Goal: Transaction & Acquisition: Purchase product/service

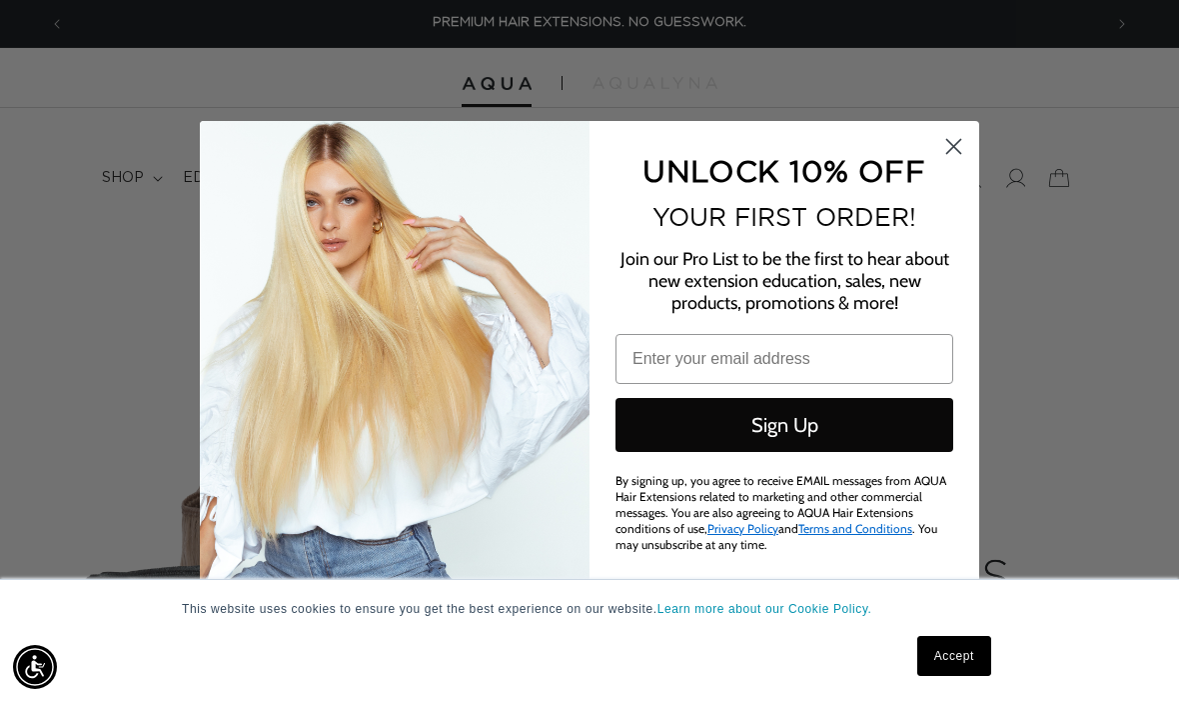
click at [944, 144] on circle "Close dialog" at bounding box center [953, 145] width 33 height 33
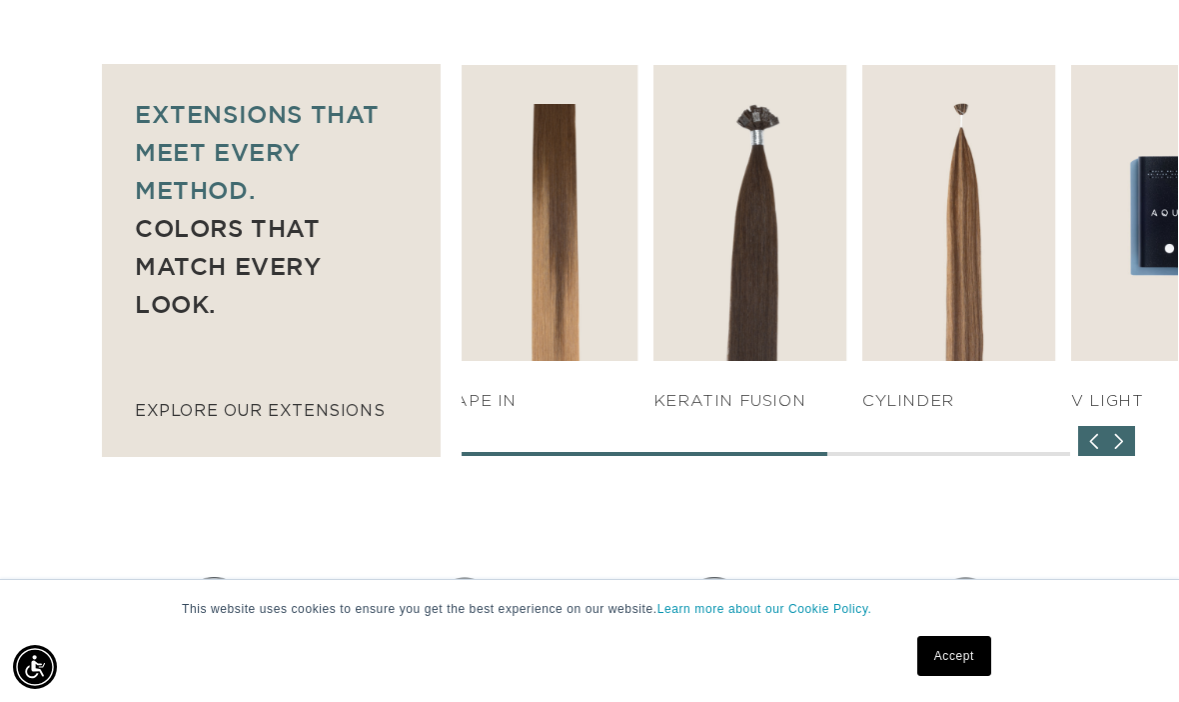
scroll to position [0, 1037]
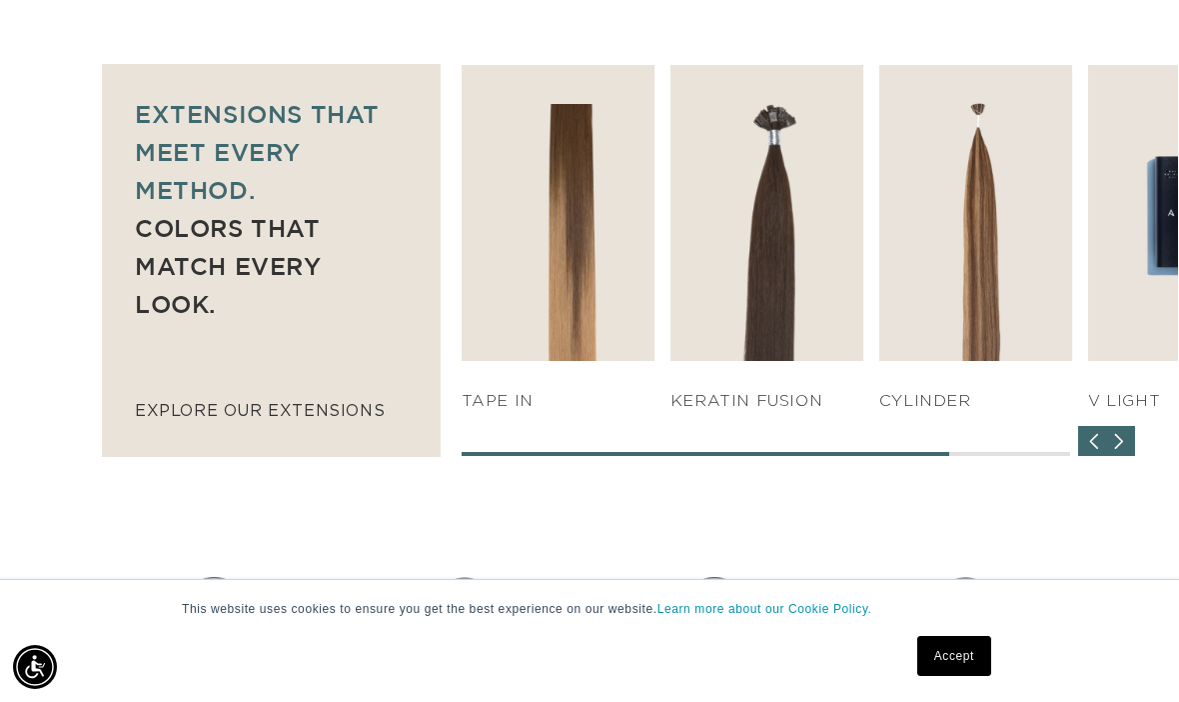
click at [828, 210] on img "5 / 7" at bounding box center [768, 213] width 194 height 296
click at [826, 304] on link "SHOP NOW" at bounding box center [767, 323] width 185 height 38
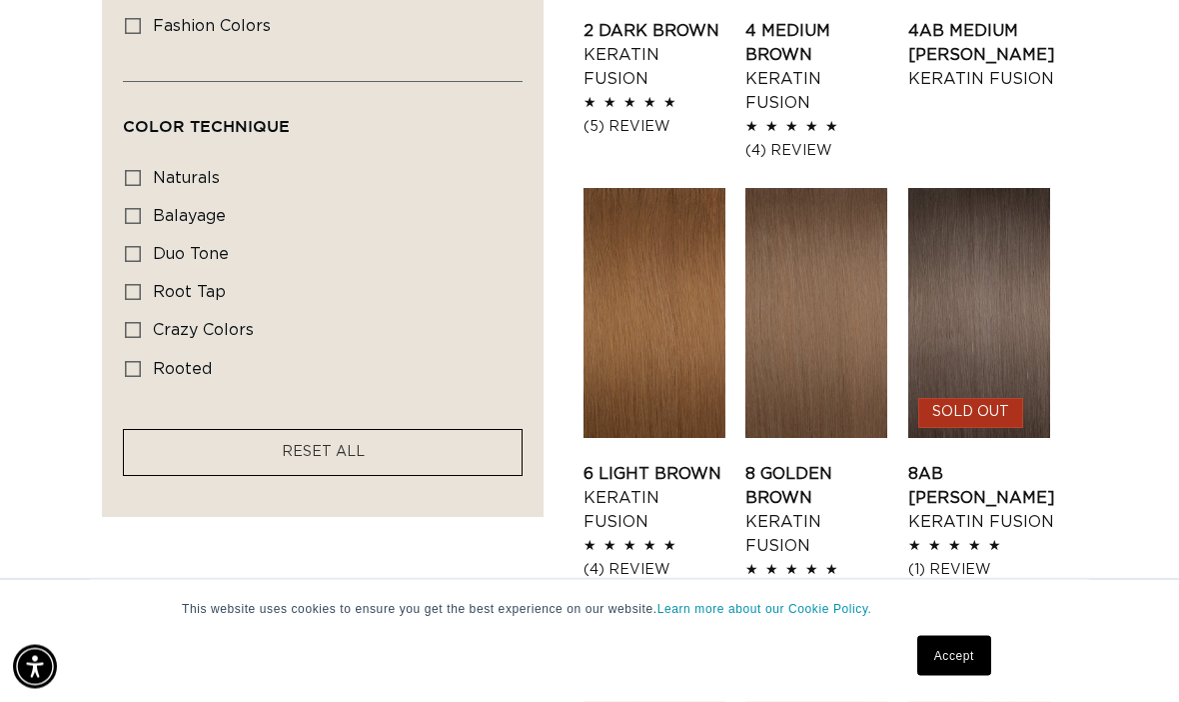
scroll to position [1417, 0]
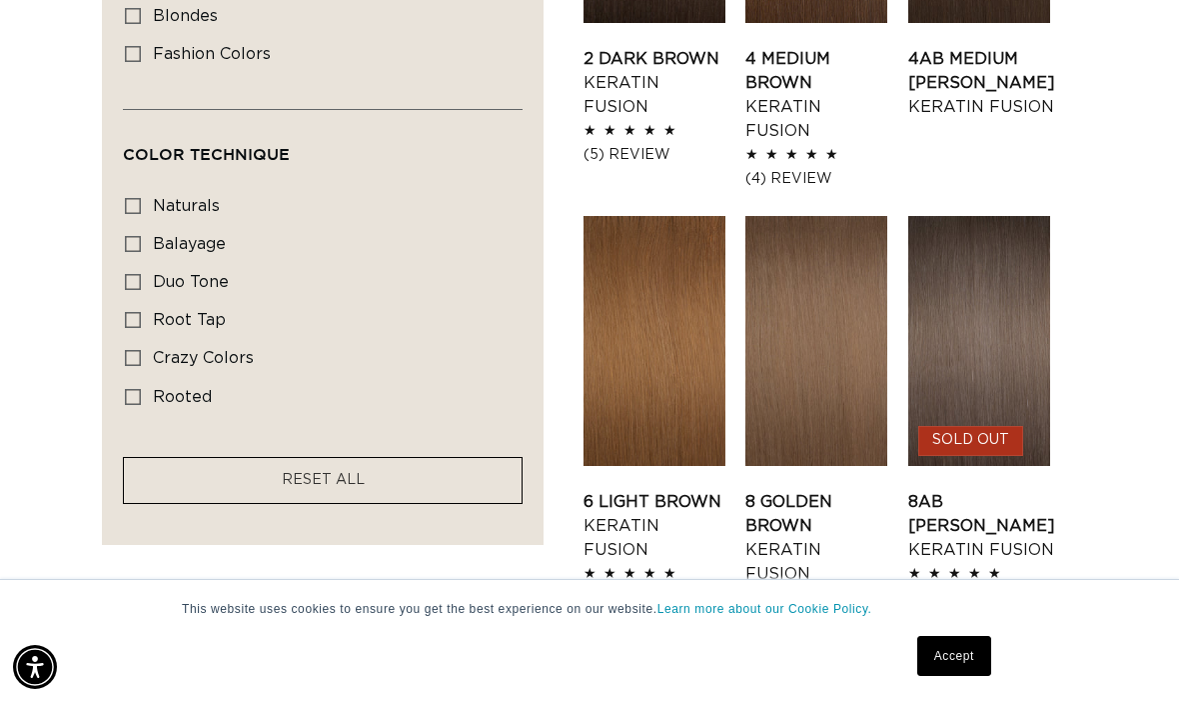
click at [190, 236] on span "balayage" at bounding box center [189, 244] width 73 height 16
click at [141, 236] on input "balayage balayage (5 products)" at bounding box center [133, 244] width 16 height 16
checkbox input "true"
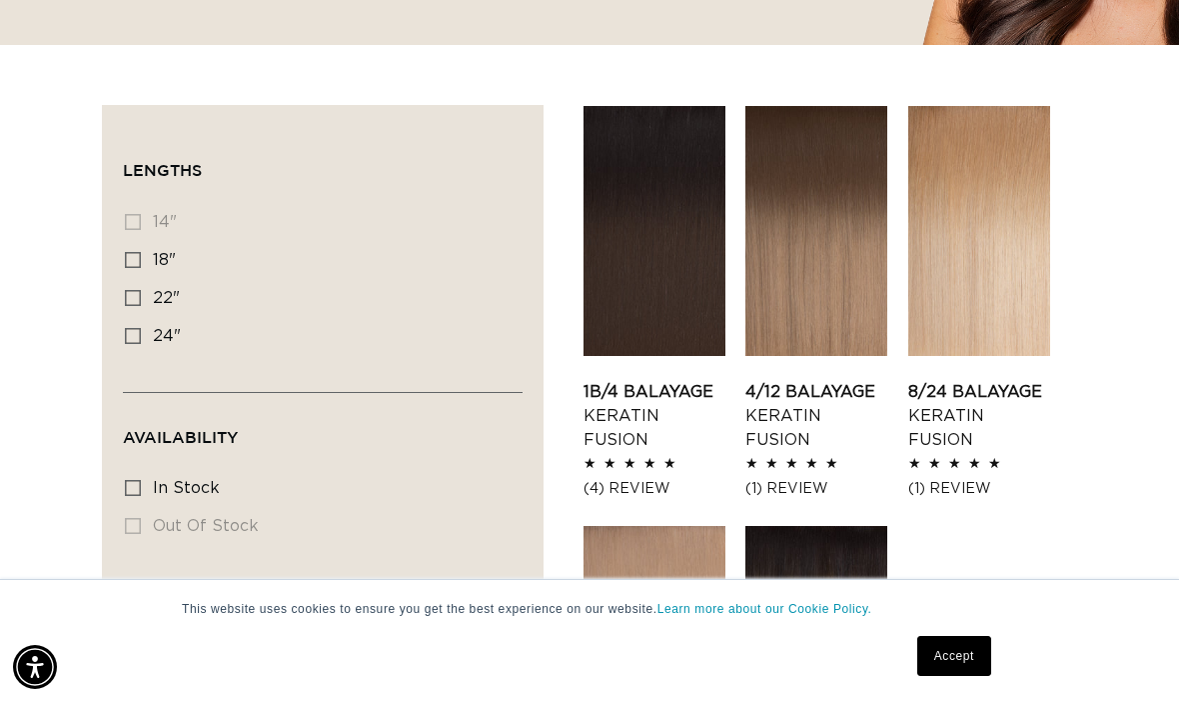
scroll to position [633, 0]
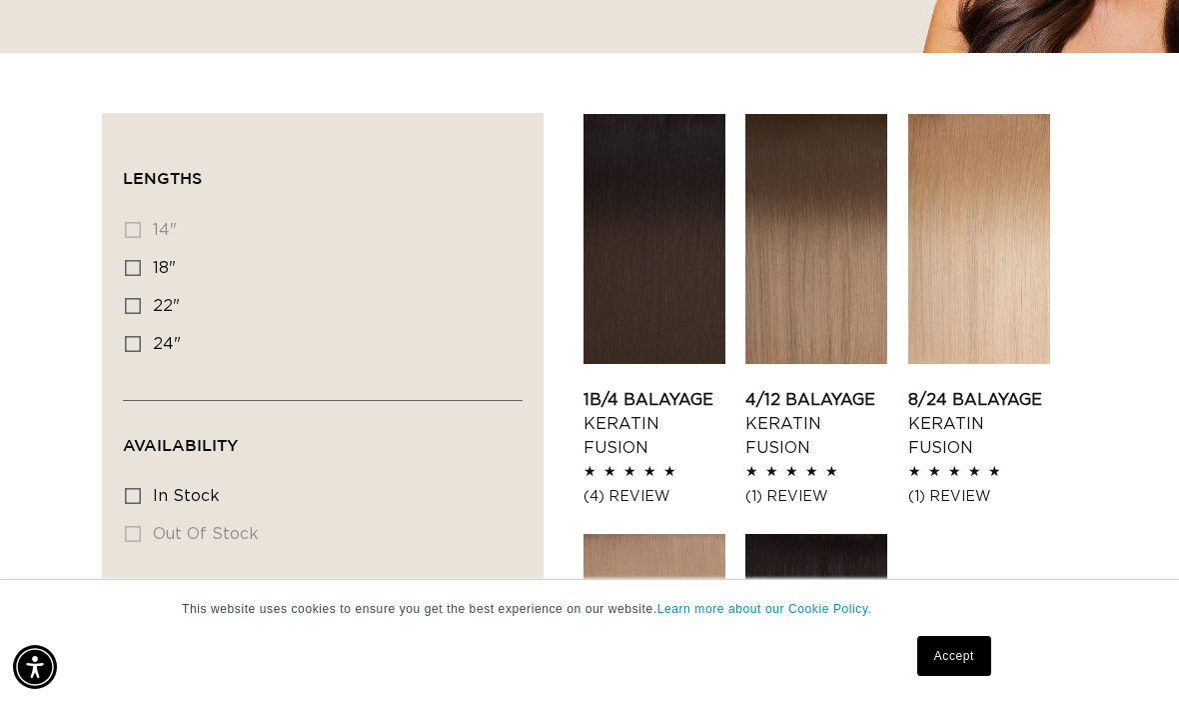
click at [147, 250] on label "18" 18" (5 products)" at bounding box center [317, 269] width 384 height 38
click at [141, 260] on input "18" 18" (5 products)" at bounding box center [133, 268] width 16 height 16
checkbox input "true"
click at [140, 260] on icon at bounding box center [133, 268] width 16 height 16
click at [140, 260] on input "18" 18" (5 products)" at bounding box center [133, 268] width 16 height 16
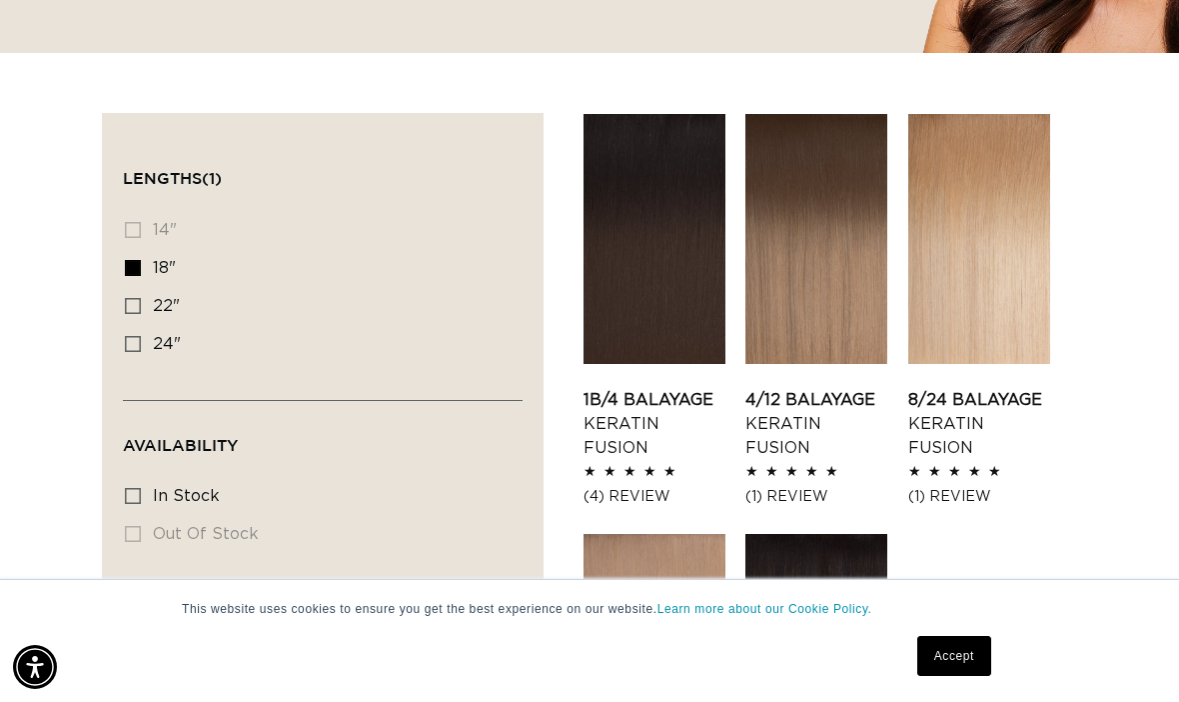
checkbox input "false"
click at [147, 288] on label "22" 22" (5 products)" at bounding box center [317, 307] width 384 height 38
click at [141, 298] on input "22" 22" (5 products)" at bounding box center [133, 306] width 16 height 16
checkbox input "true"
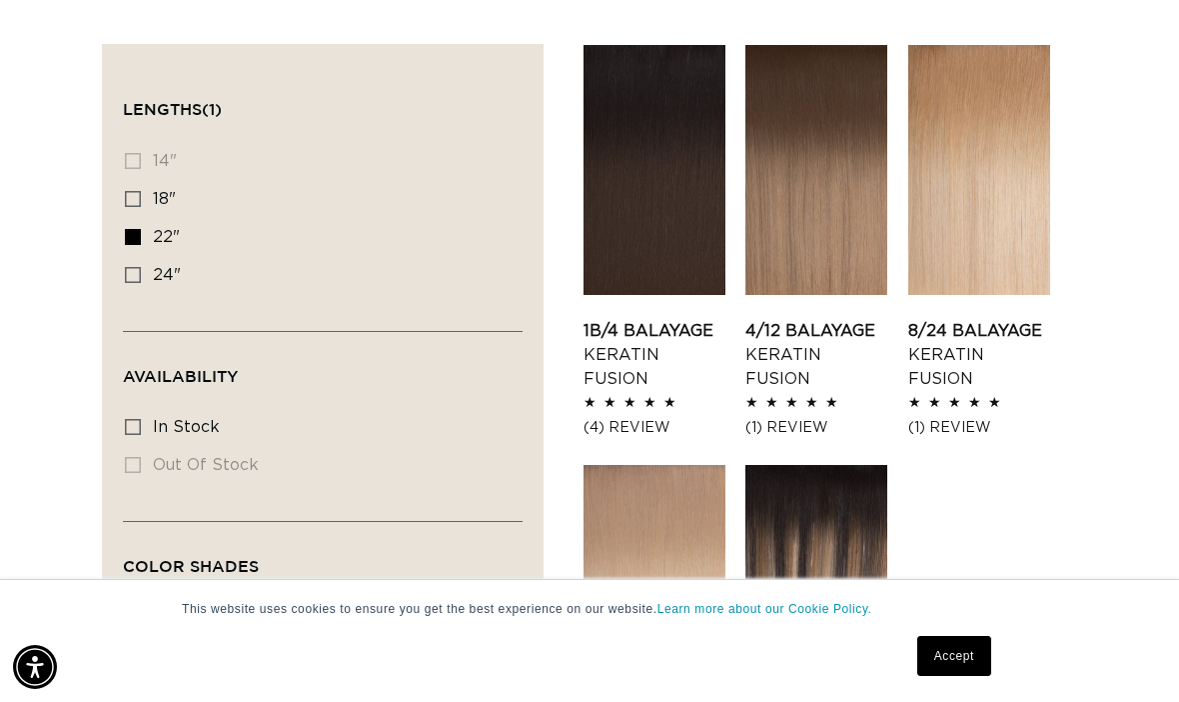
scroll to position [693, 0]
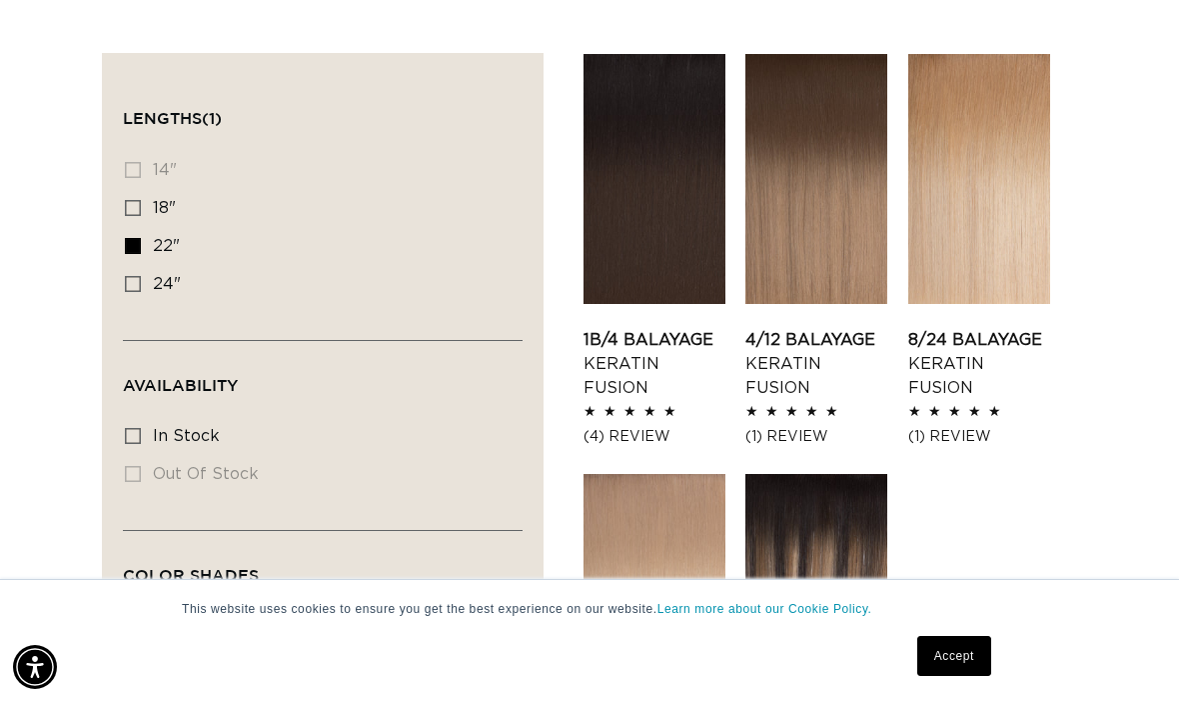
click at [841, 328] on link "4/12 Balayage Keratin Fusion" at bounding box center [817, 364] width 142 height 72
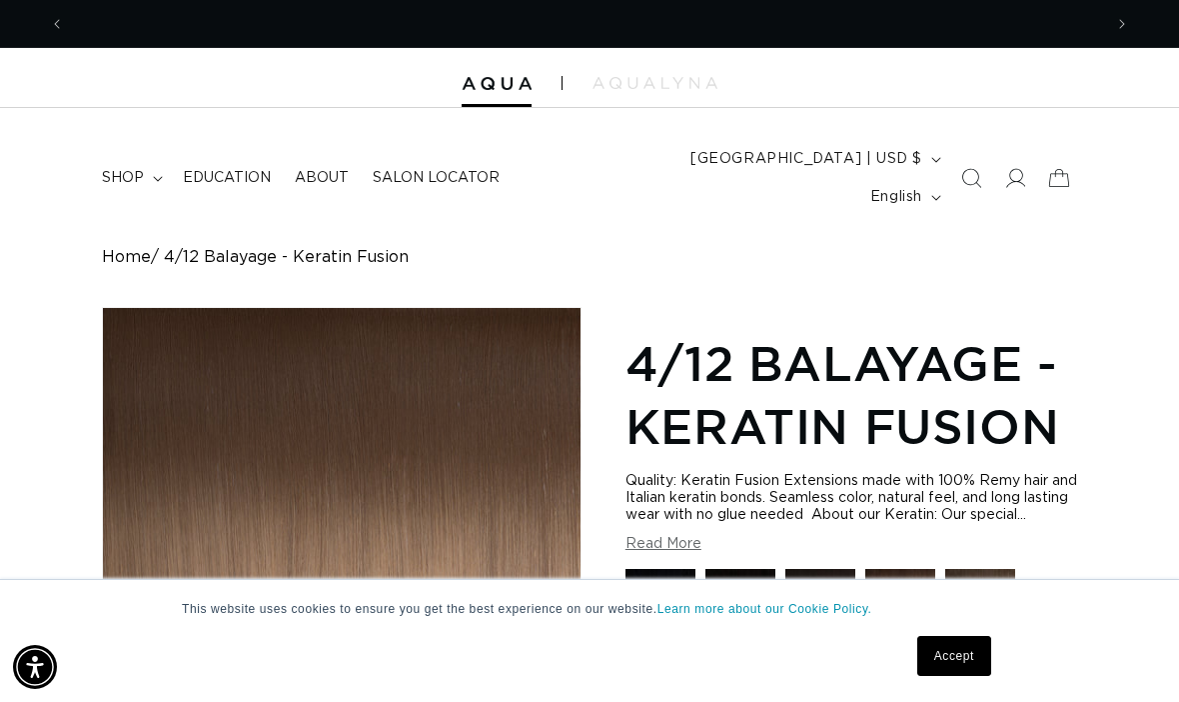
scroll to position [0, 2075]
click at [833, 162] on button "[GEOGRAPHIC_DATA] | USD $" at bounding box center [814, 159] width 271 height 38
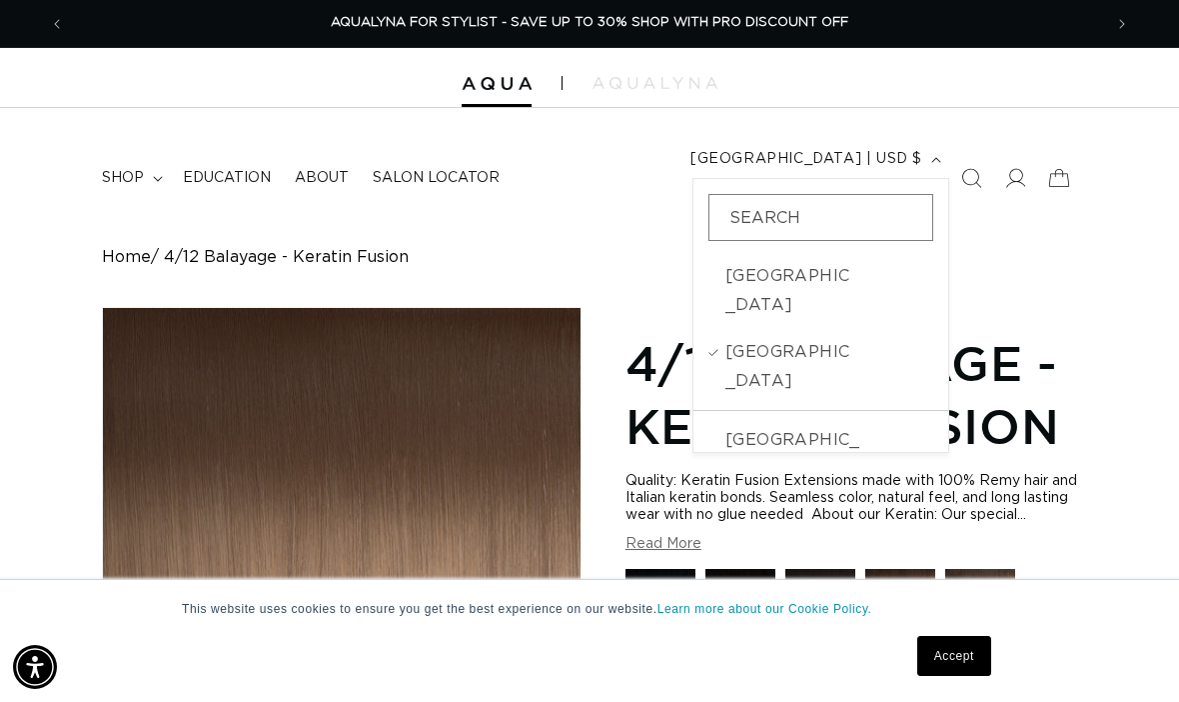
click at [931, 163] on icon "button" at bounding box center [936, 160] width 10 height 6
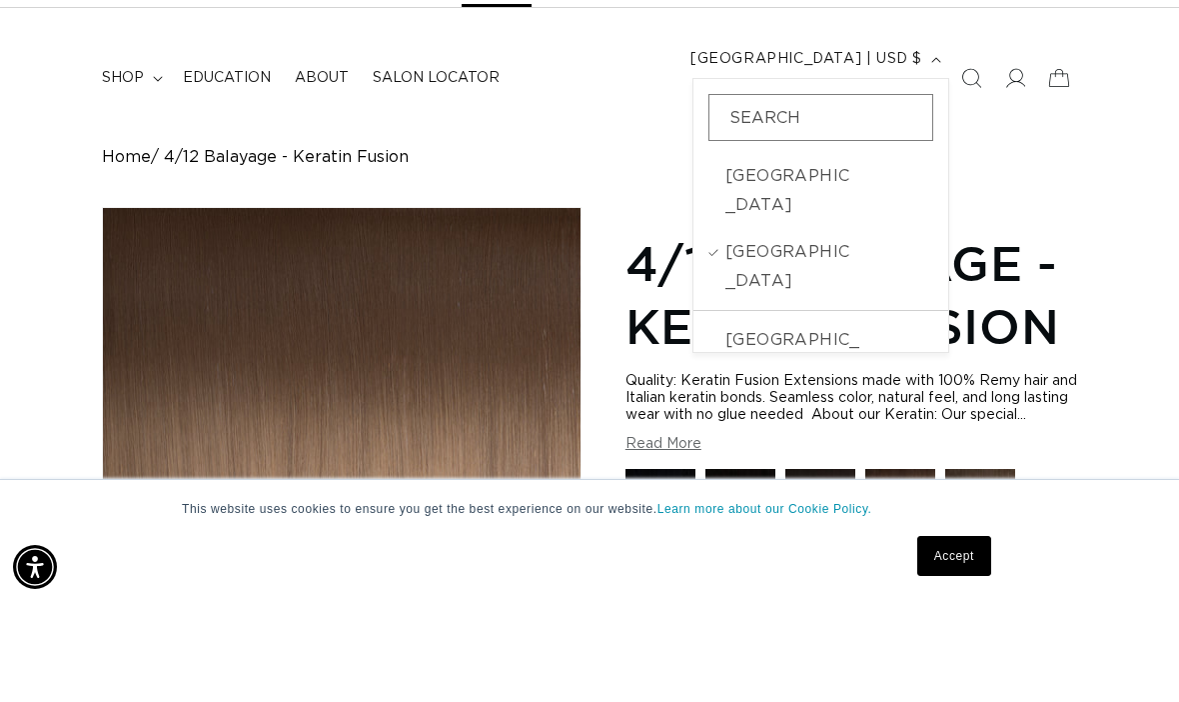
click at [862, 338] on span "USD $" at bounding box center [897, 367] width 71 height 58
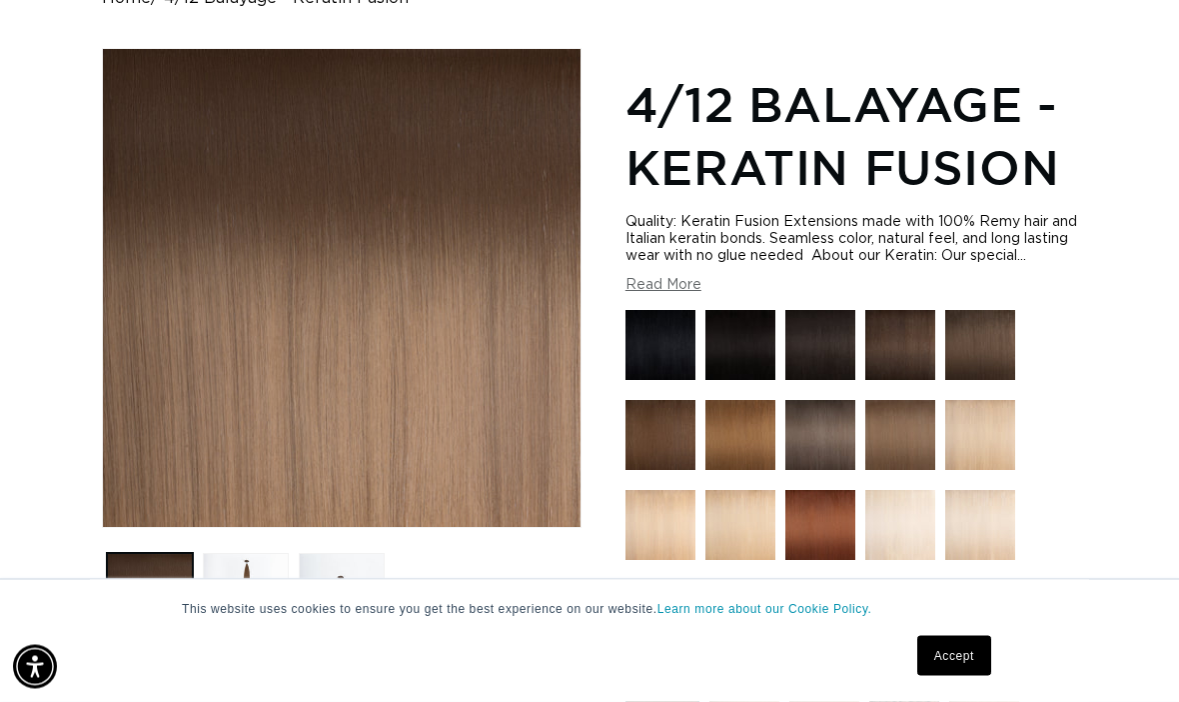
click at [271, 554] on button "Load image 2 in gallery view" at bounding box center [246, 597] width 86 height 86
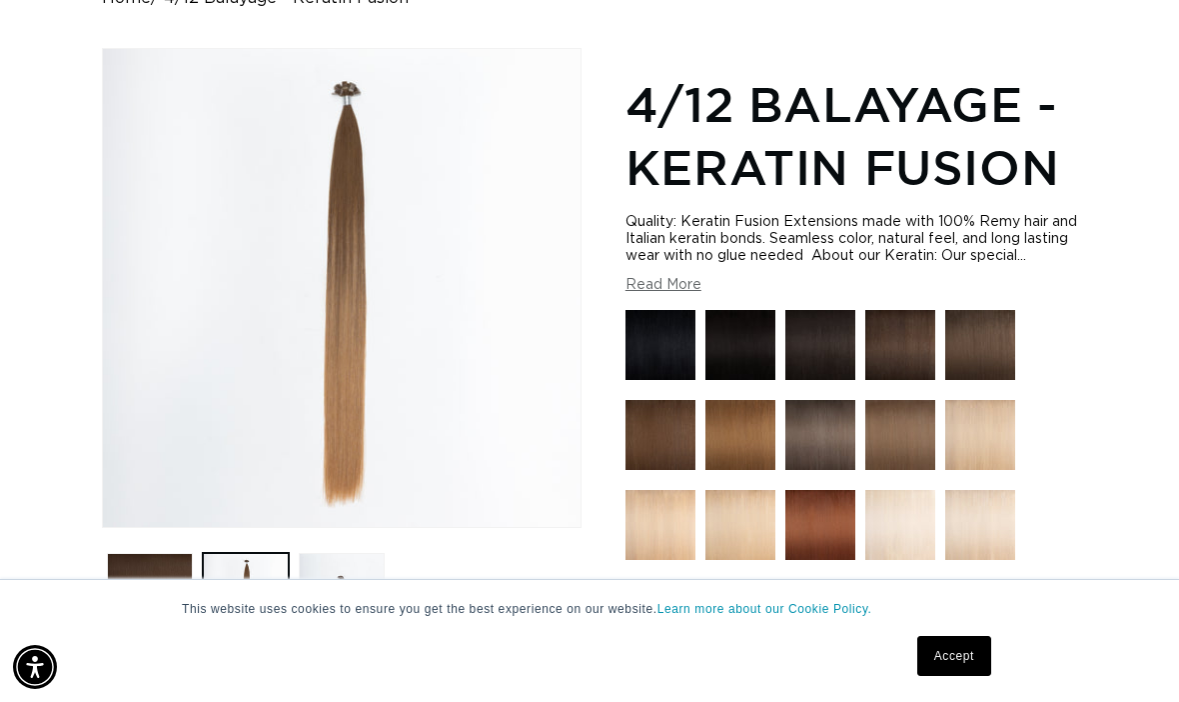
scroll to position [0, 1037]
click at [377, 569] on button "Load image 3 in gallery view" at bounding box center [342, 596] width 86 height 86
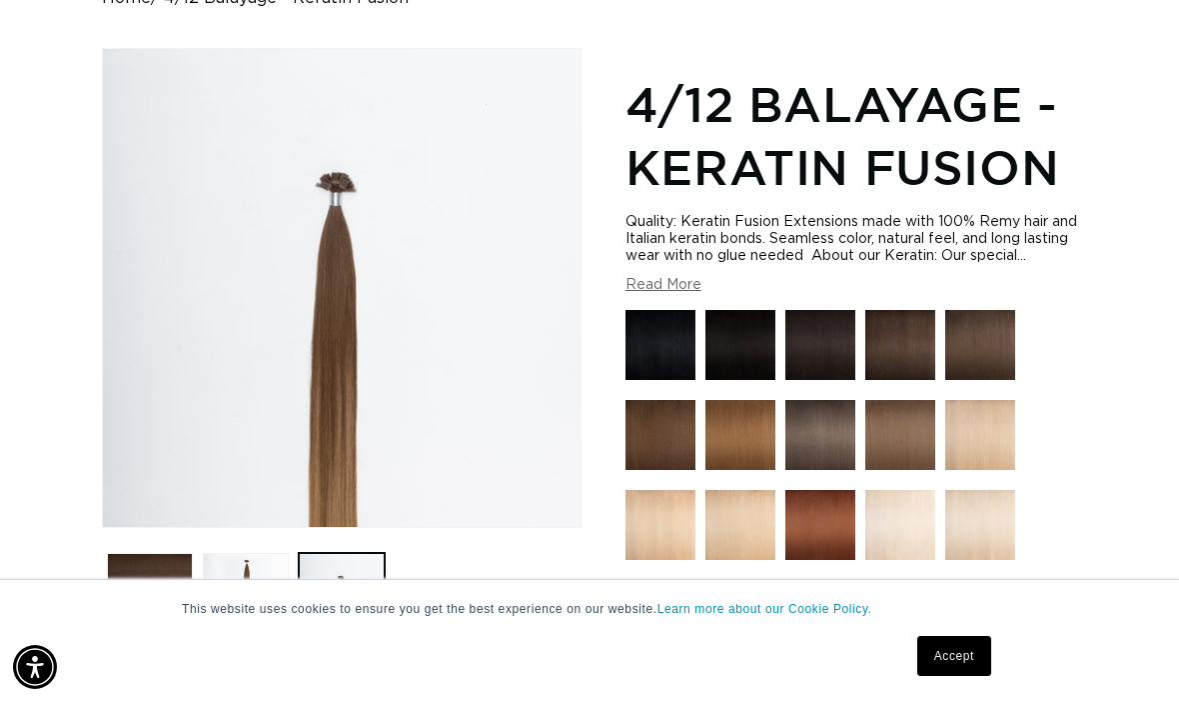
click at [983, 333] on img at bounding box center [980, 345] width 70 height 70
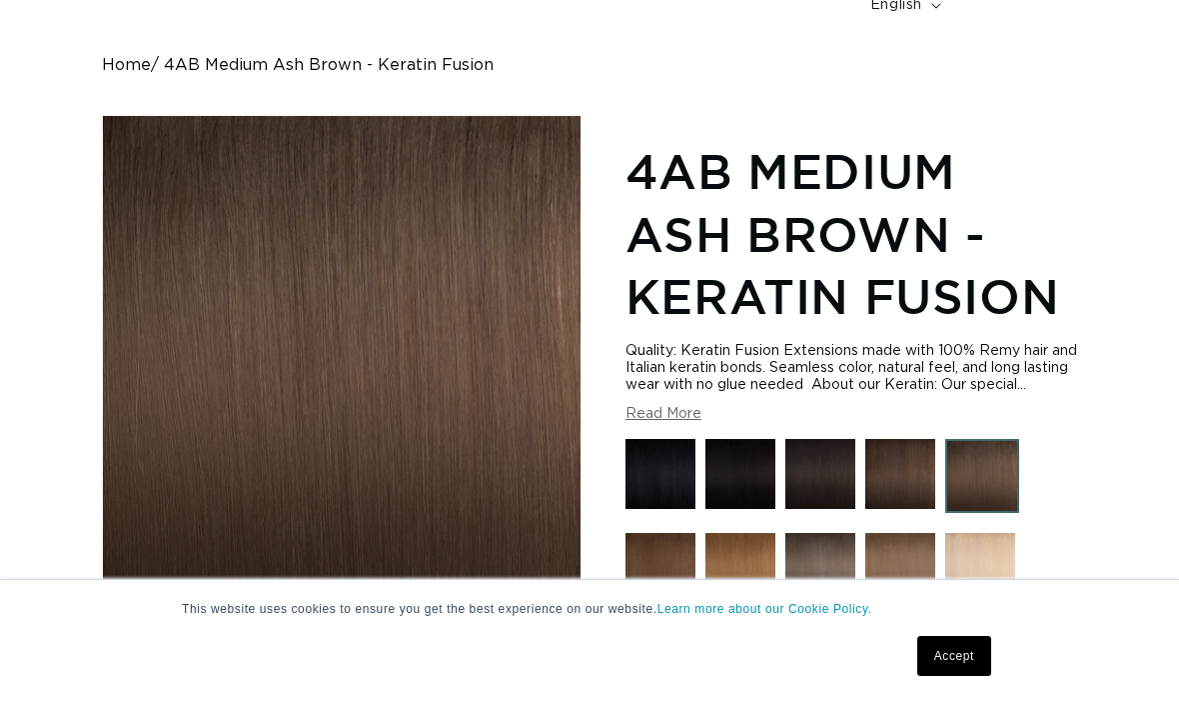
scroll to position [350, 0]
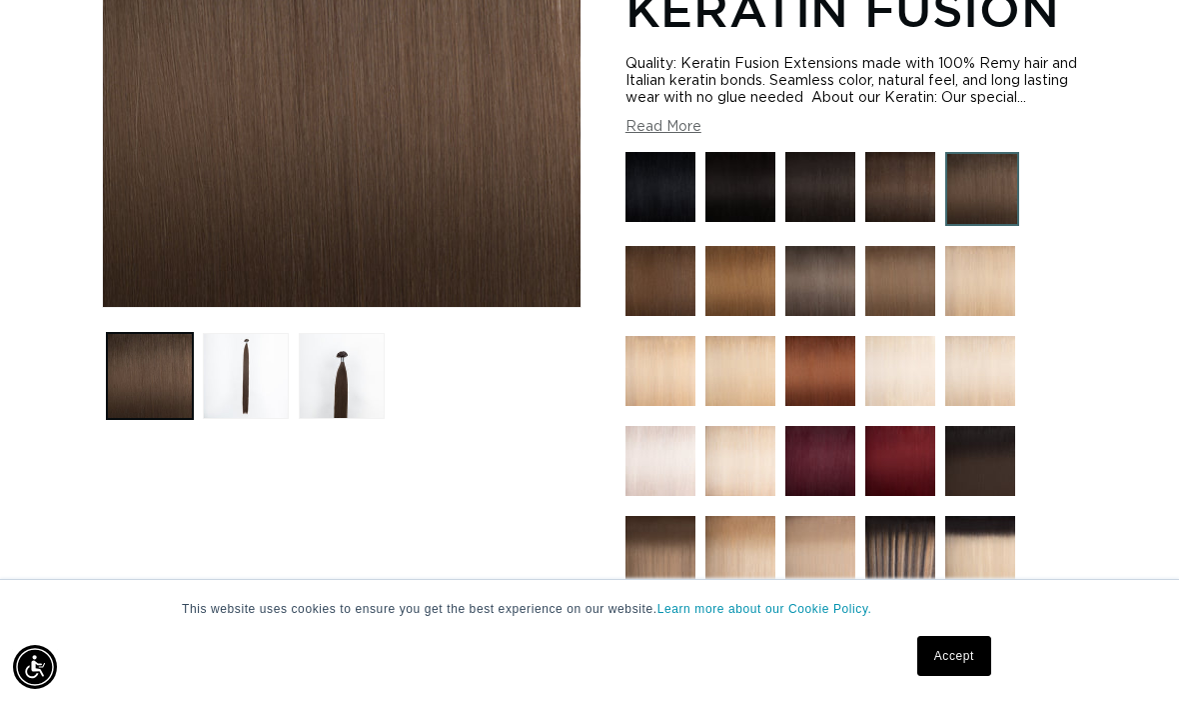
click at [351, 357] on button "Load image 3 in gallery view" at bounding box center [342, 376] width 86 height 86
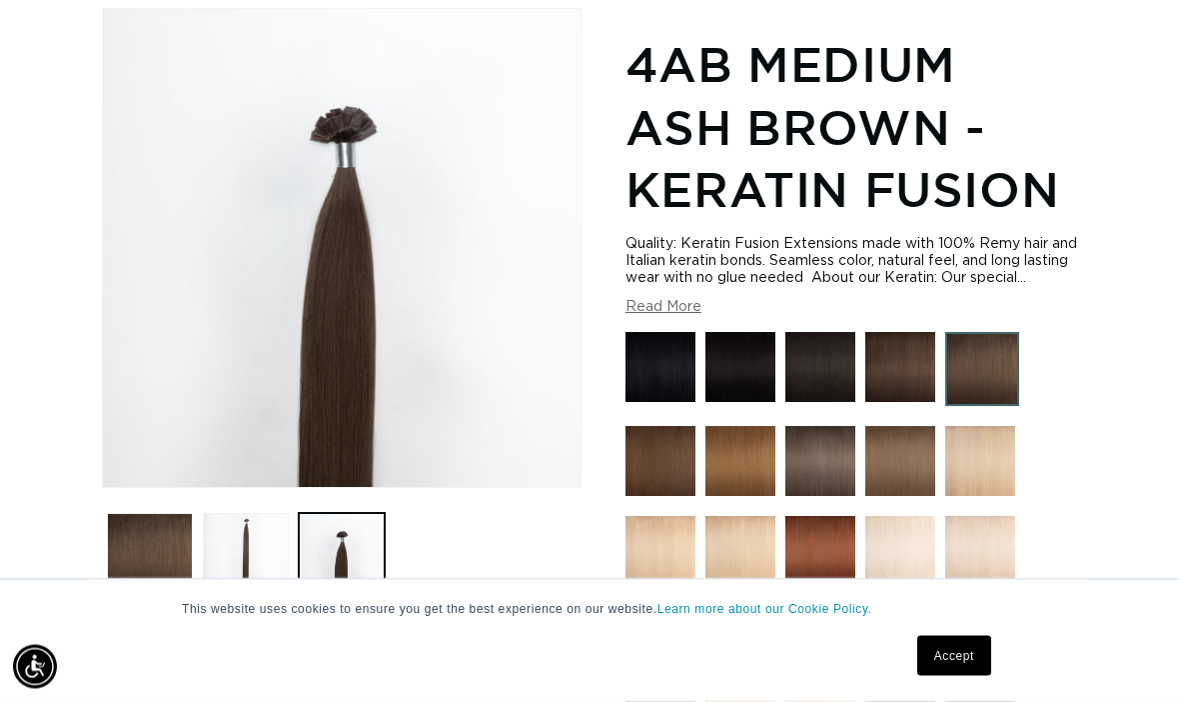
scroll to position [274, 0]
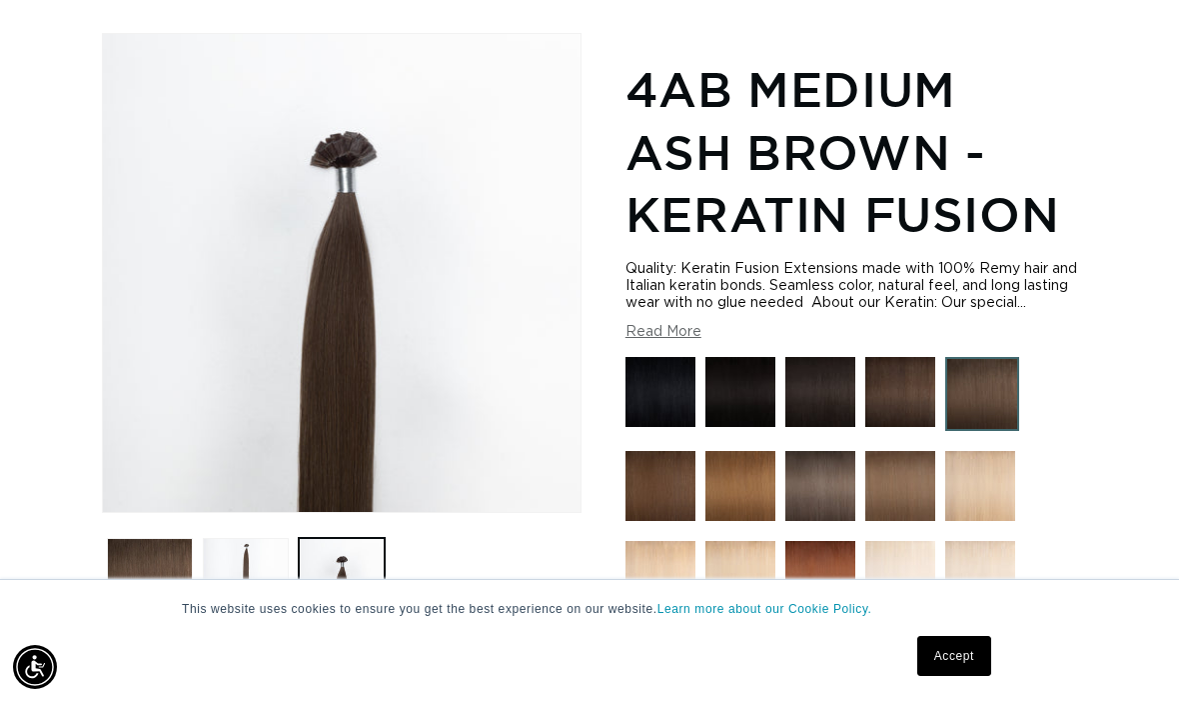
click at [667, 482] on img at bounding box center [661, 486] width 70 height 70
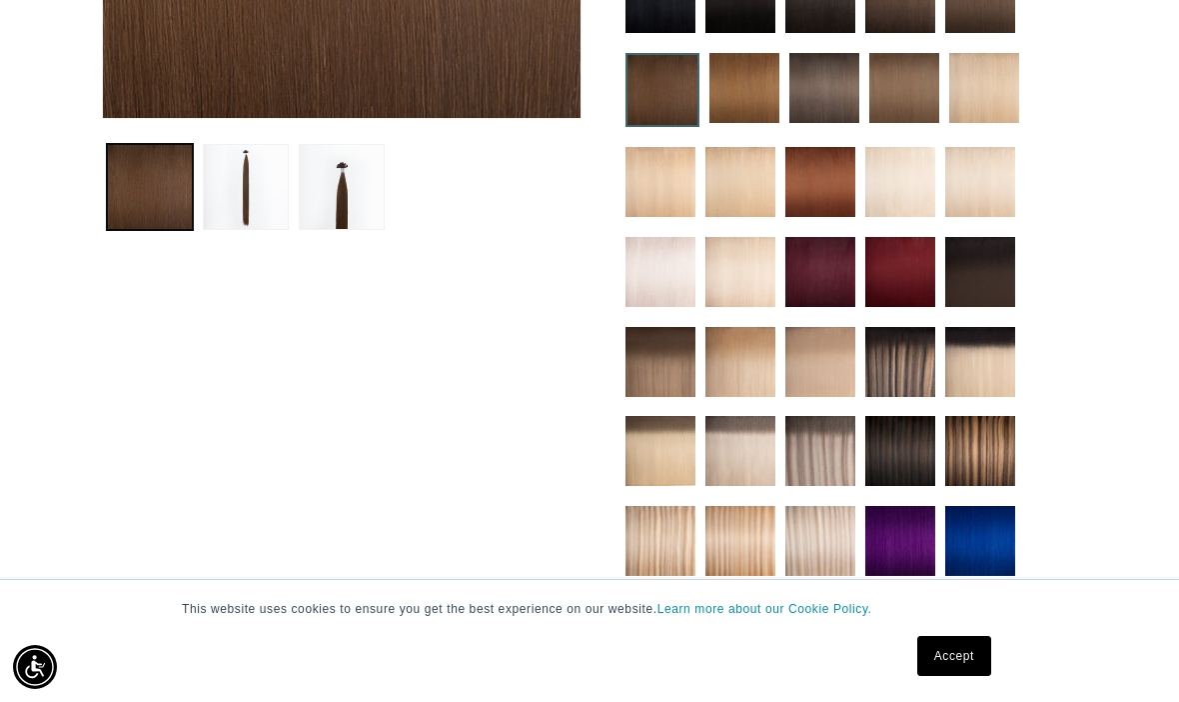
scroll to position [0, 1037]
click at [675, 356] on img at bounding box center [661, 362] width 70 height 70
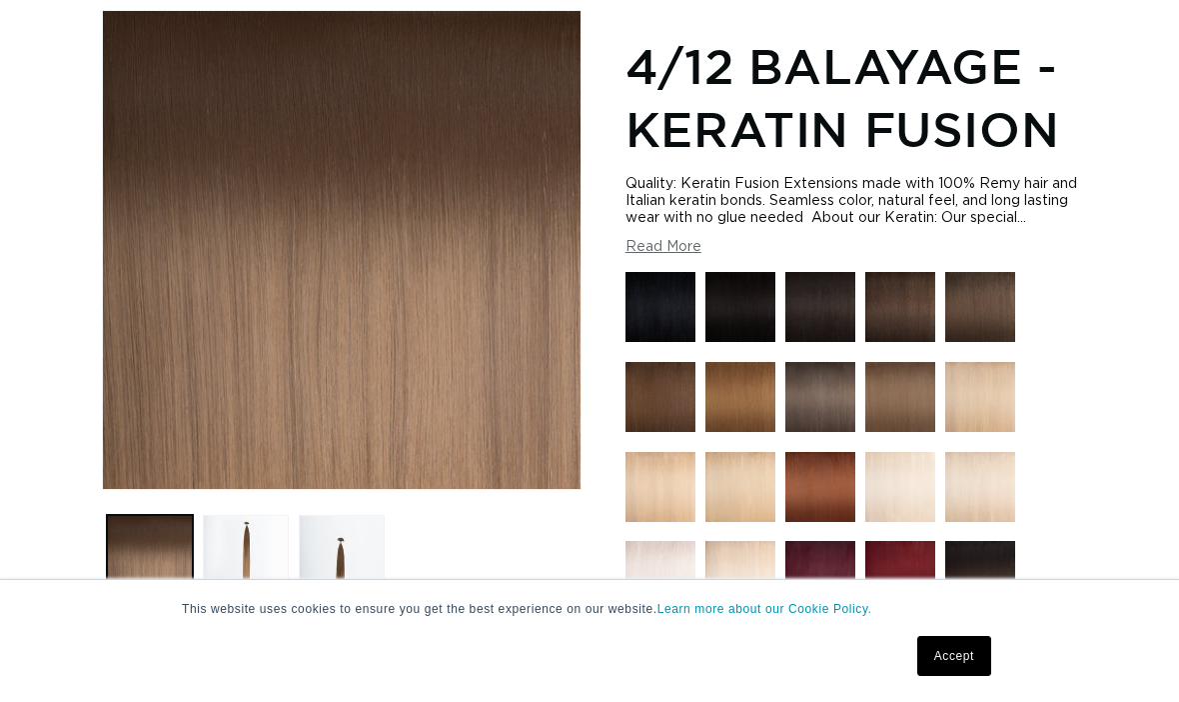
click at [356, 549] on button "Load image 3 in gallery view" at bounding box center [342, 558] width 86 height 86
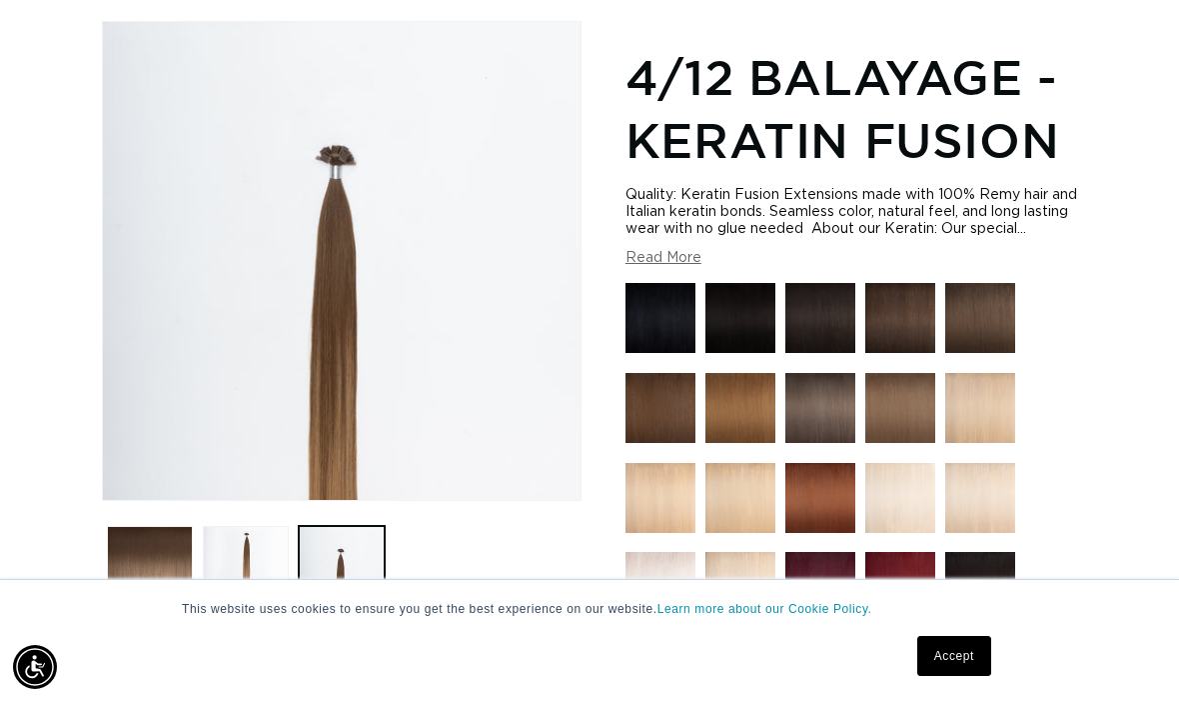
scroll to position [274, 0]
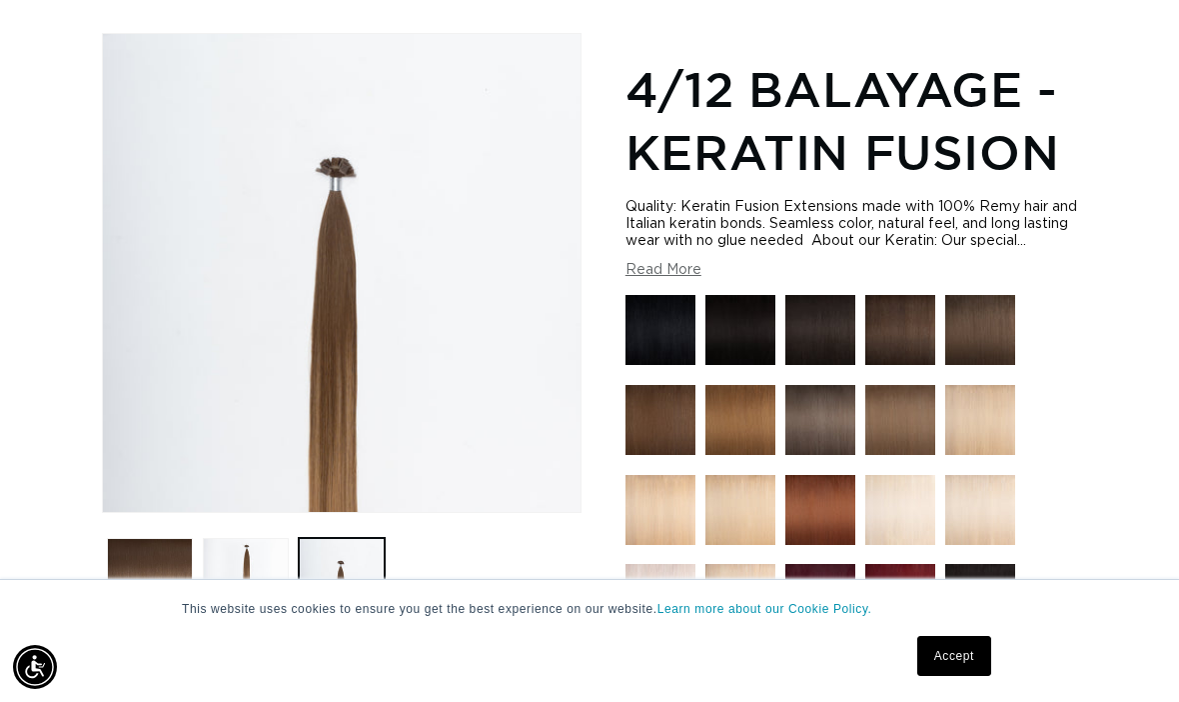
click at [299, 548] on button "Load image 3 in gallery view" at bounding box center [342, 581] width 86 height 86
click at [283, 550] on button "Load image 2 in gallery view" at bounding box center [246, 581] width 86 height 86
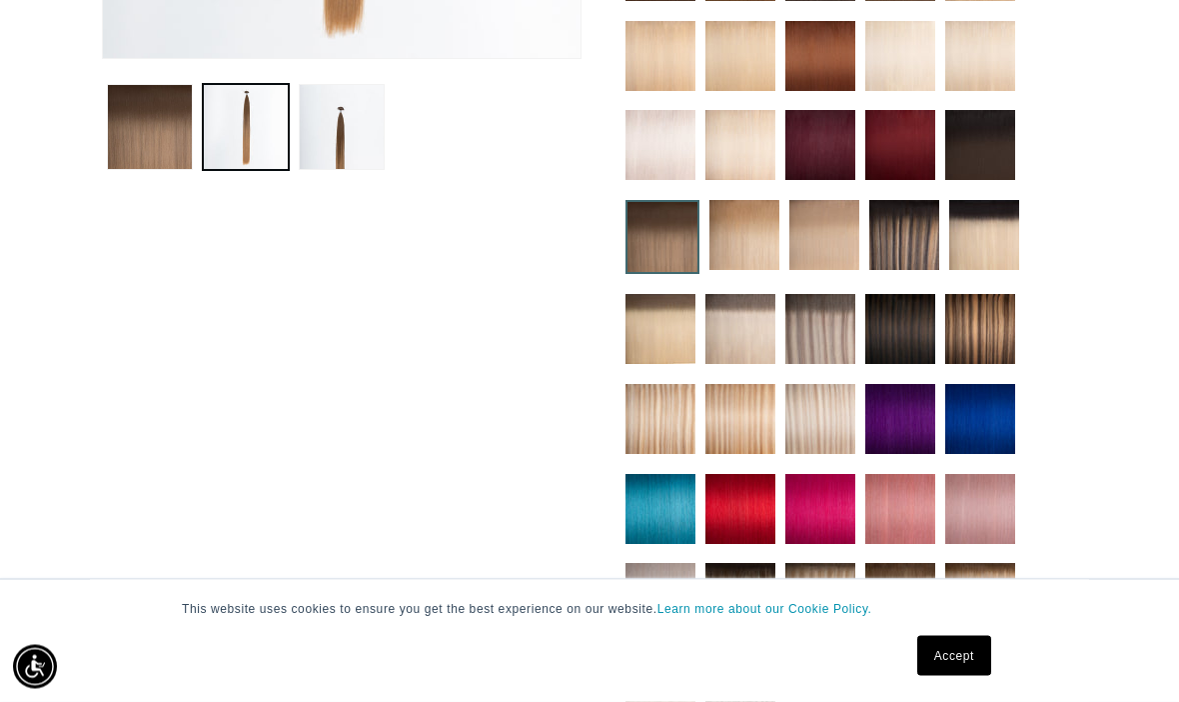
scroll to position [728, 0]
click at [742, 242] on img at bounding box center [745, 235] width 70 height 70
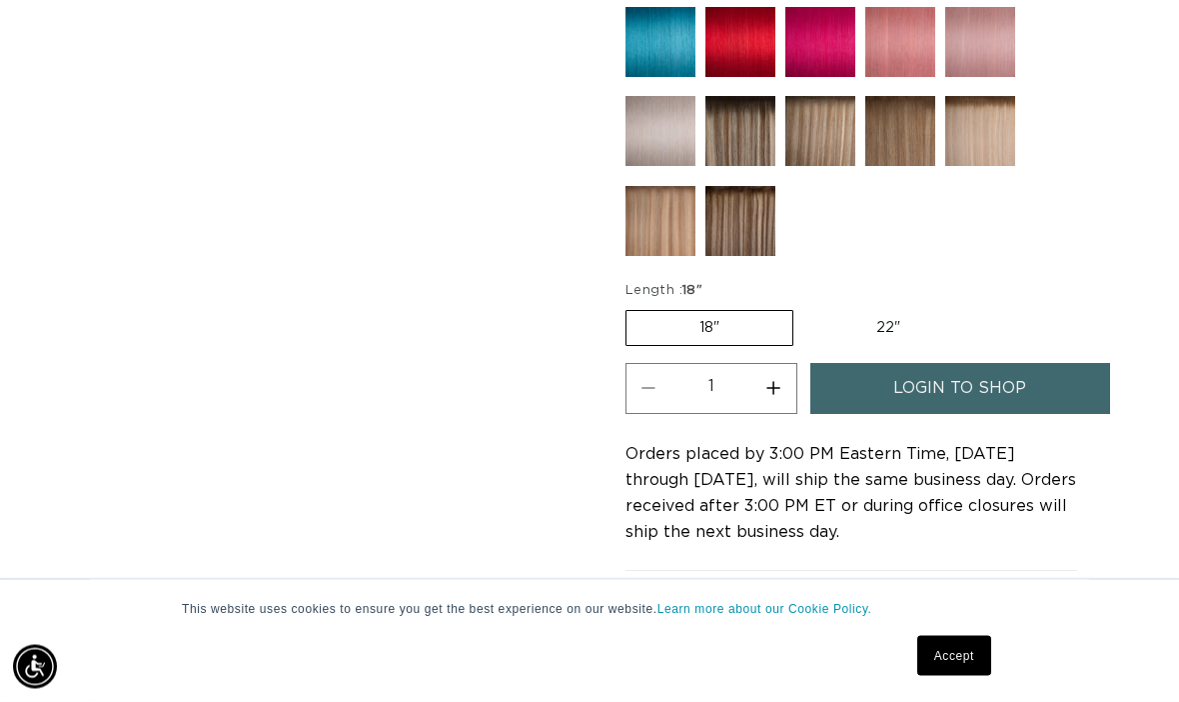
scroll to position [1213, 0]
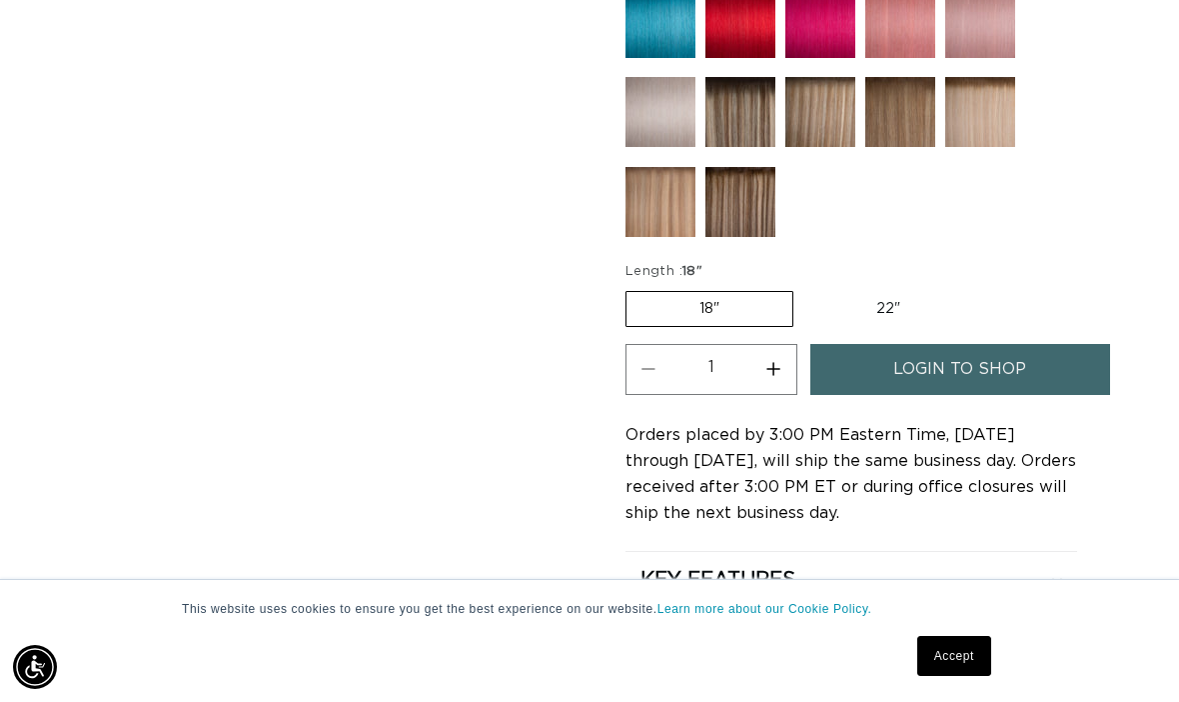
click at [888, 293] on label "22" Variant sold out or unavailable" at bounding box center [889, 309] width 170 height 34
click at [805, 288] on input "22" Variant sold out or unavailable" at bounding box center [804, 287] width 1 height 1
radio input "true"
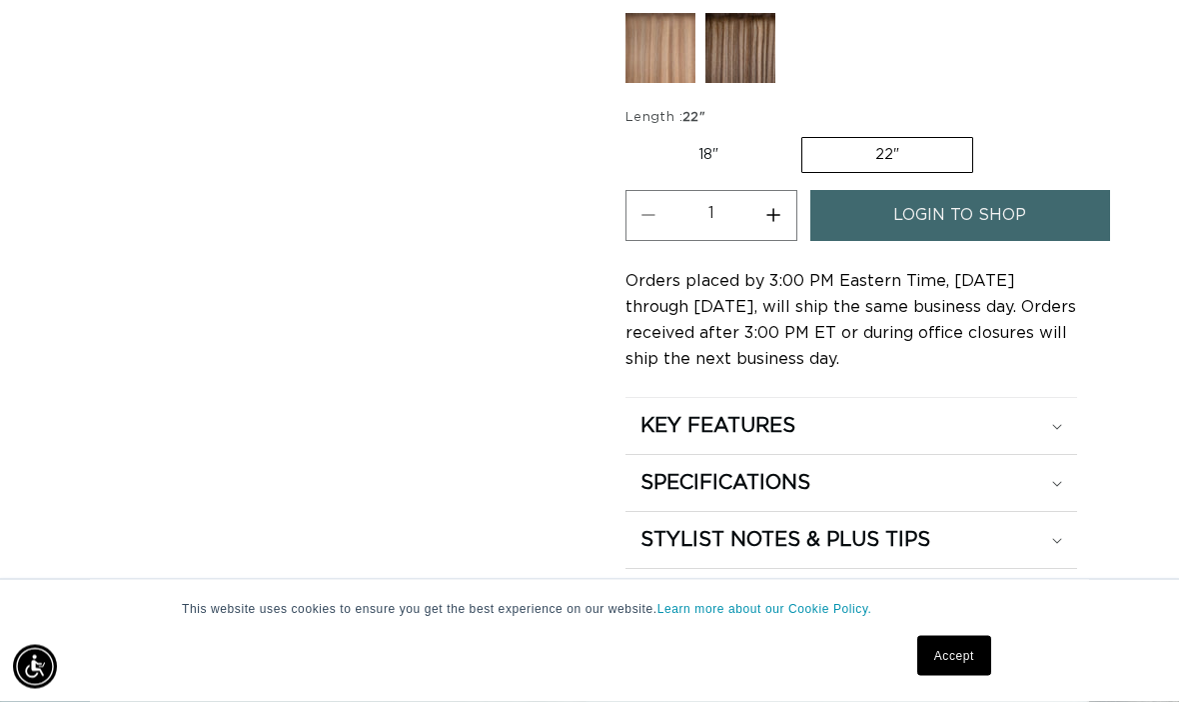
scroll to position [1367, 0]
click at [1060, 201] on link "login to shop" at bounding box center [961, 215] width 300 height 51
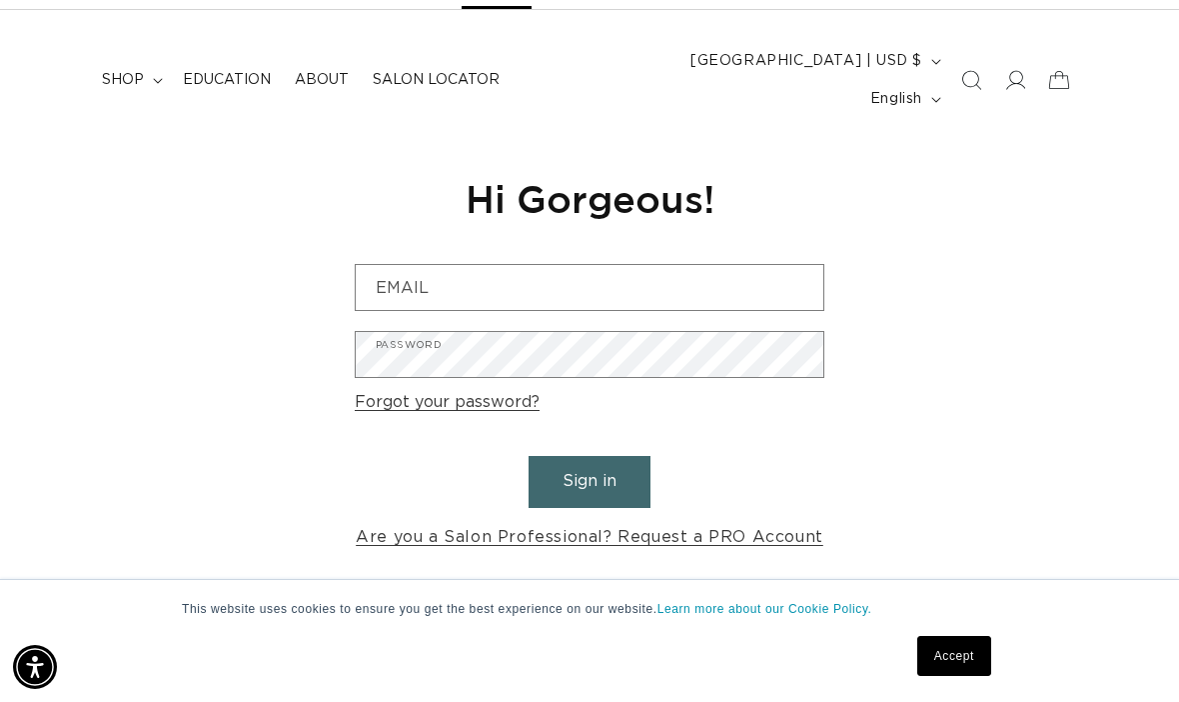
scroll to position [0, 2075]
click at [759, 523] on link "Are you a Salon Professional? Request a PRO Account" at bounding box center [590, 537] width 468 height 29
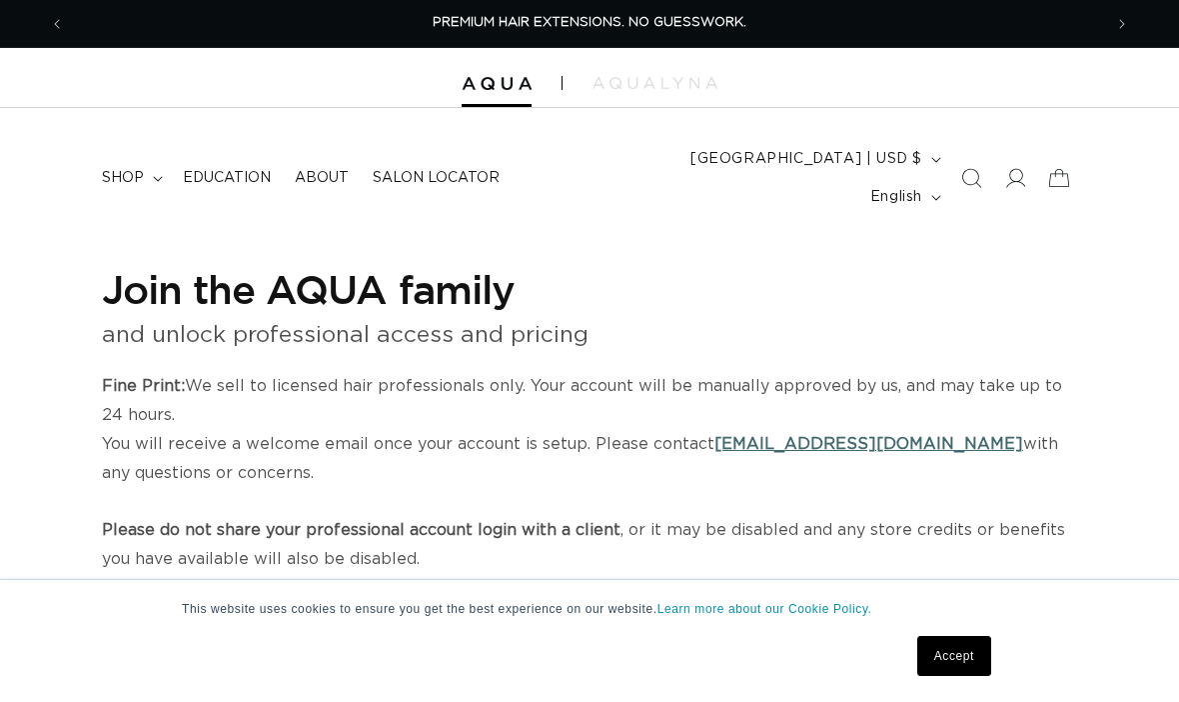
select select "US"
select select "[GEOGRAPHIC_DATA]"
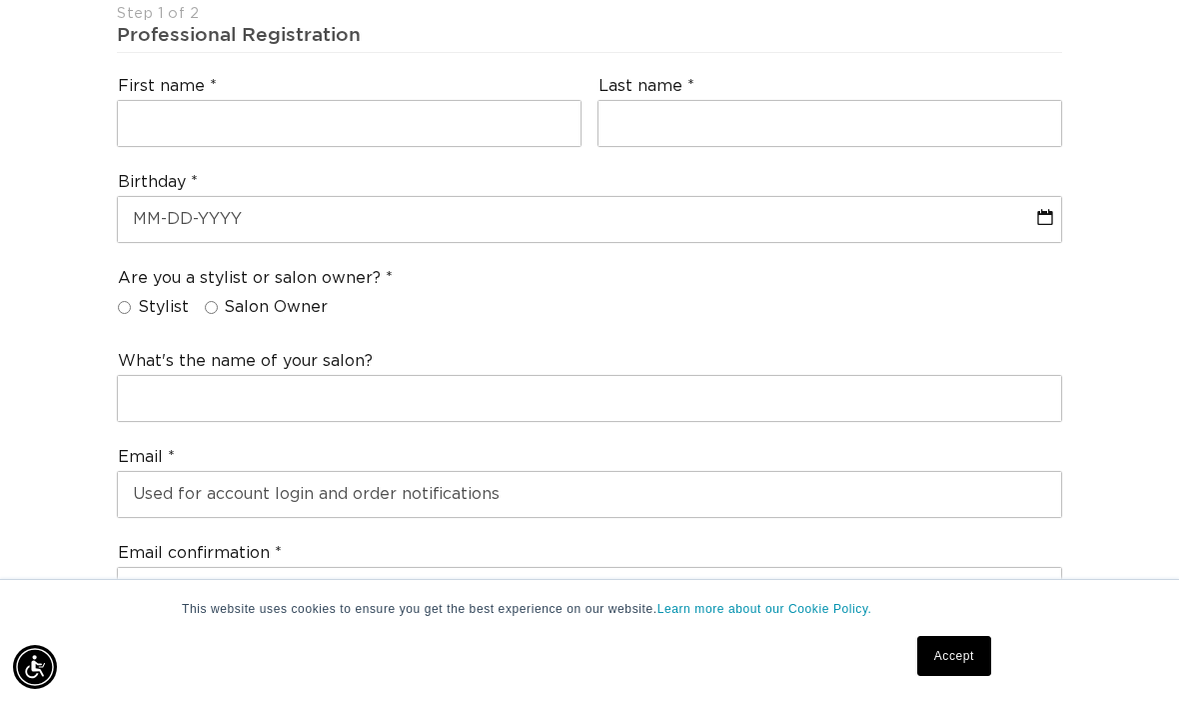
scroll to position [0, 2075]
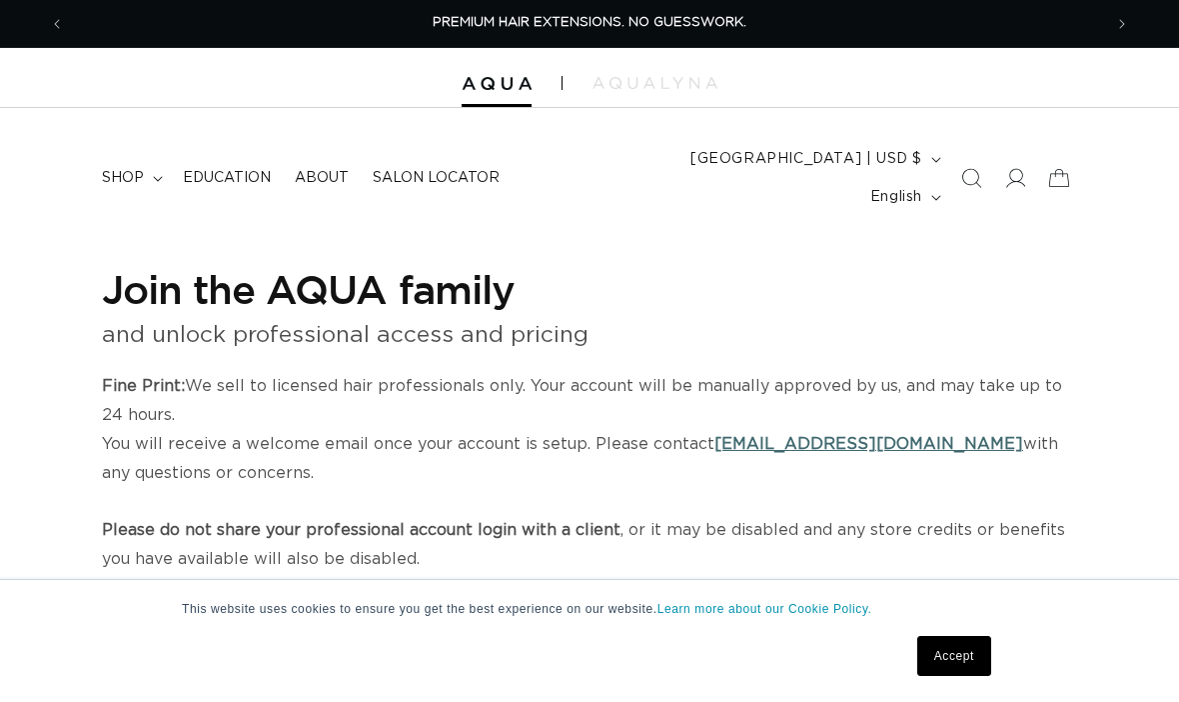
select select "US"
select select "[GEOGRAPHIC_DATA]"
